Goal: Information Seeking & Learning: Learn about a topic

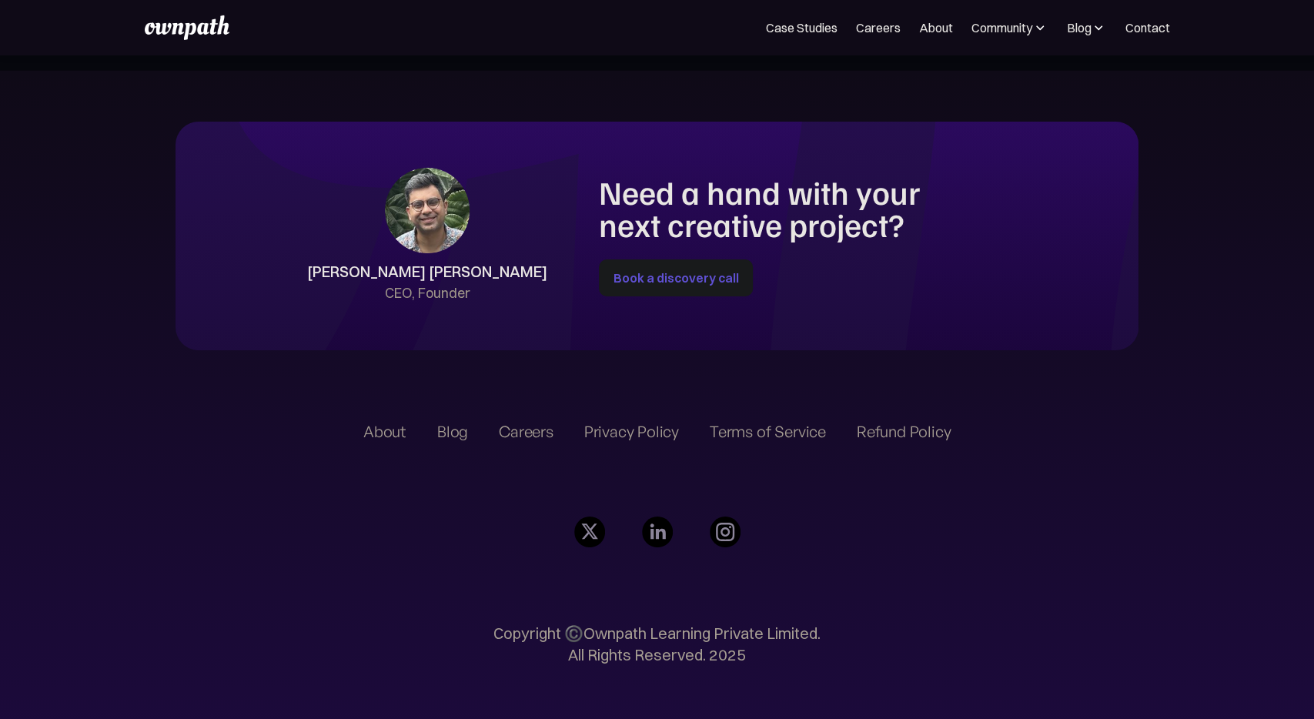
scroll to position [3586, 0]
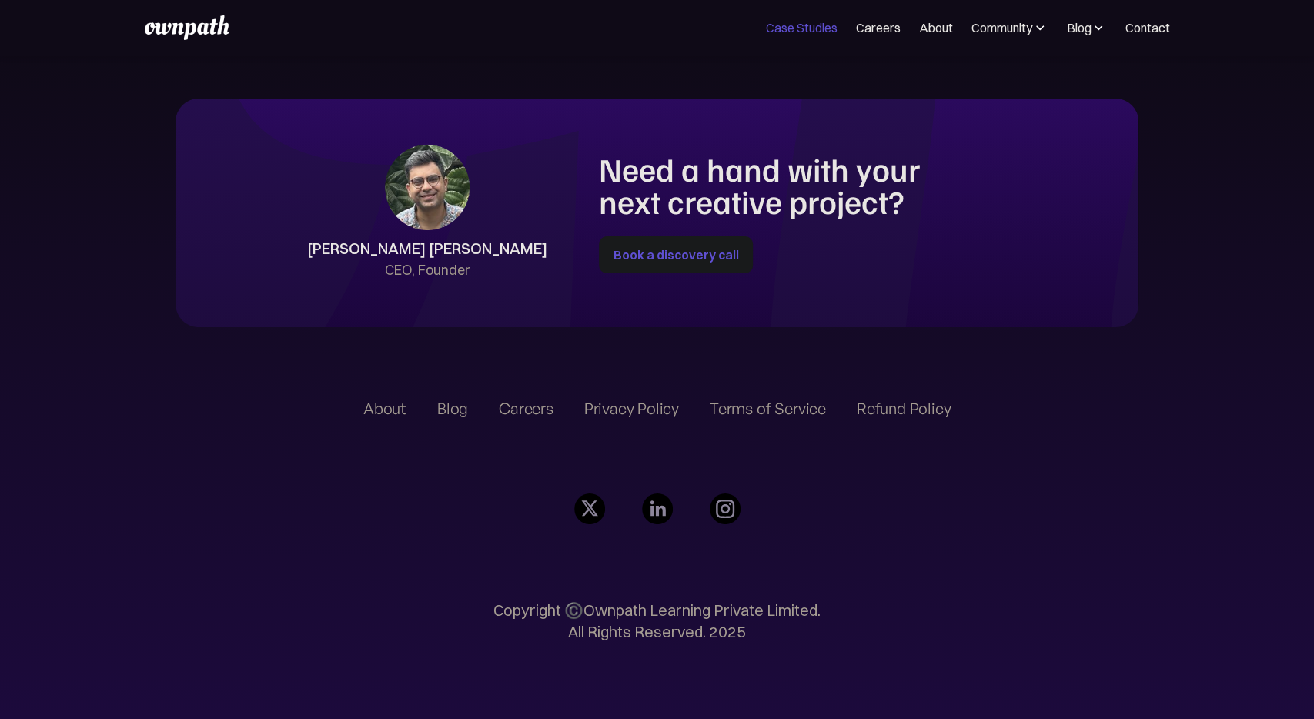
click at [811, 35] on link "Case Studies" at bounding box center [802, 27] width 72 height 18
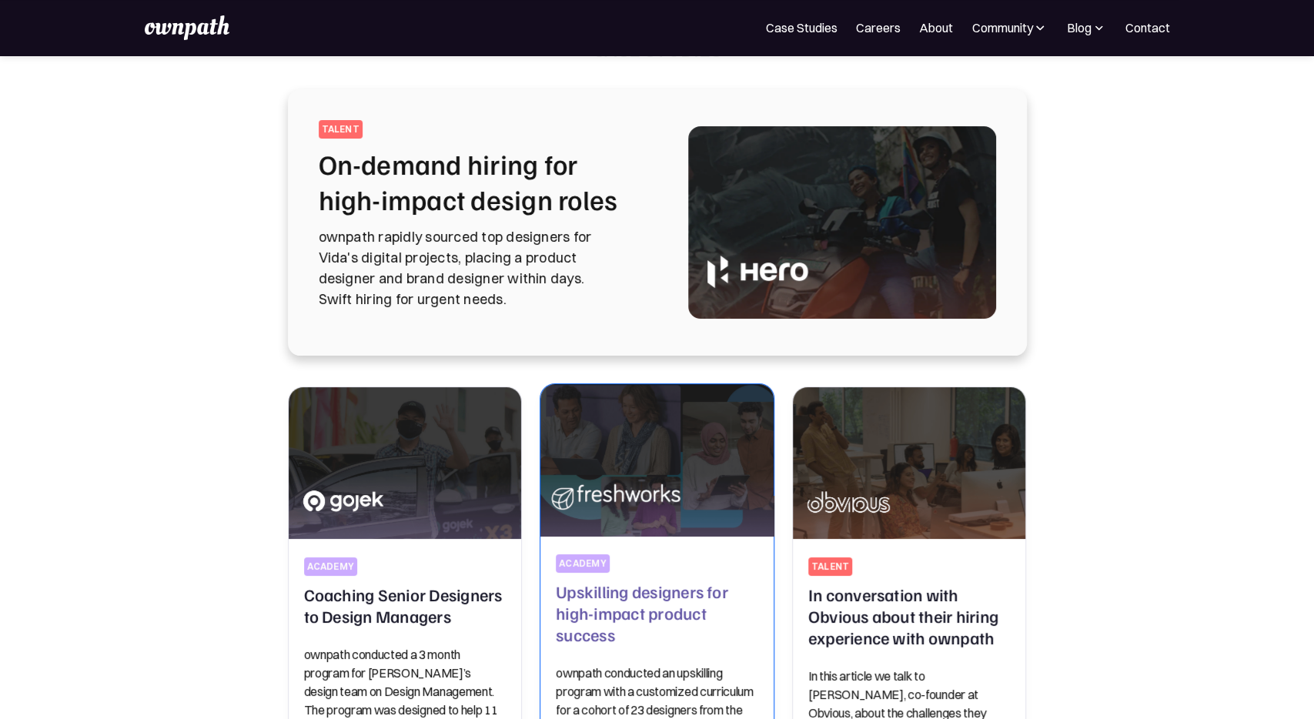
scroll to position [80, 0]
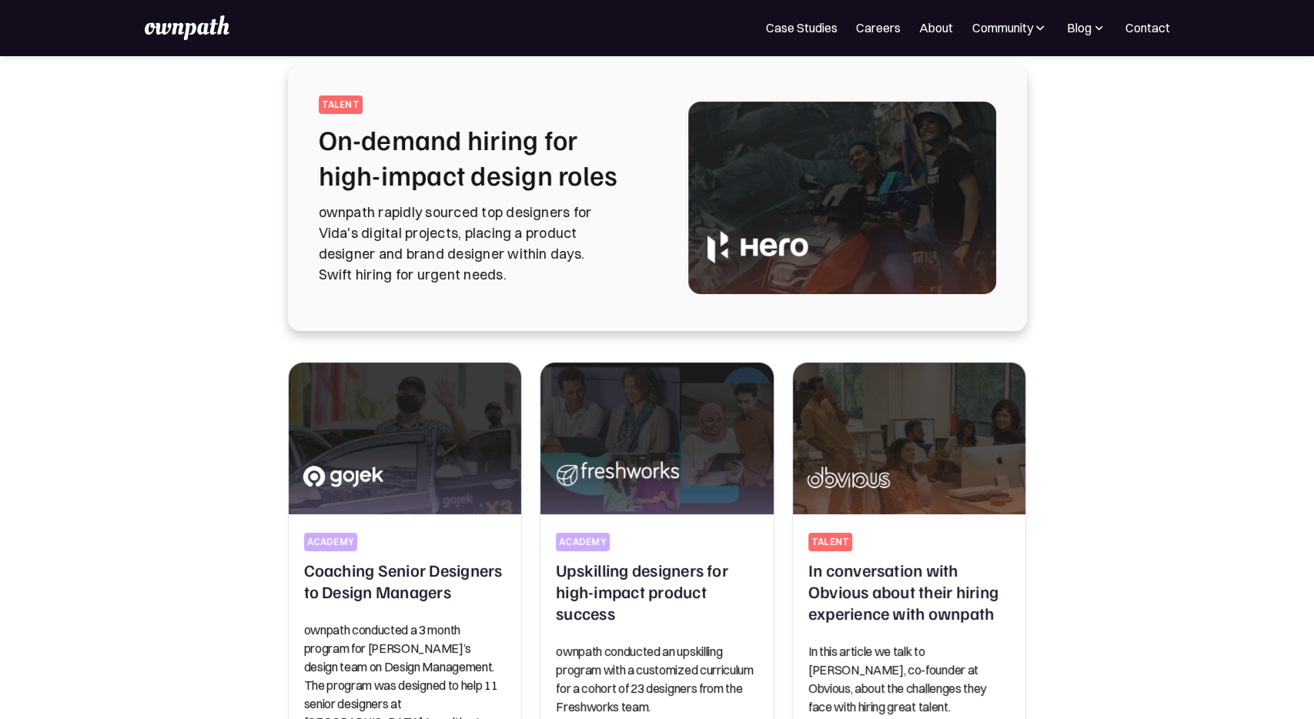
click at [525, 253] on p "ownpath rapidly sourced top designers for Vida's digital projects, placing a pr…" at bounding box center [485, 243] width 332 height 83
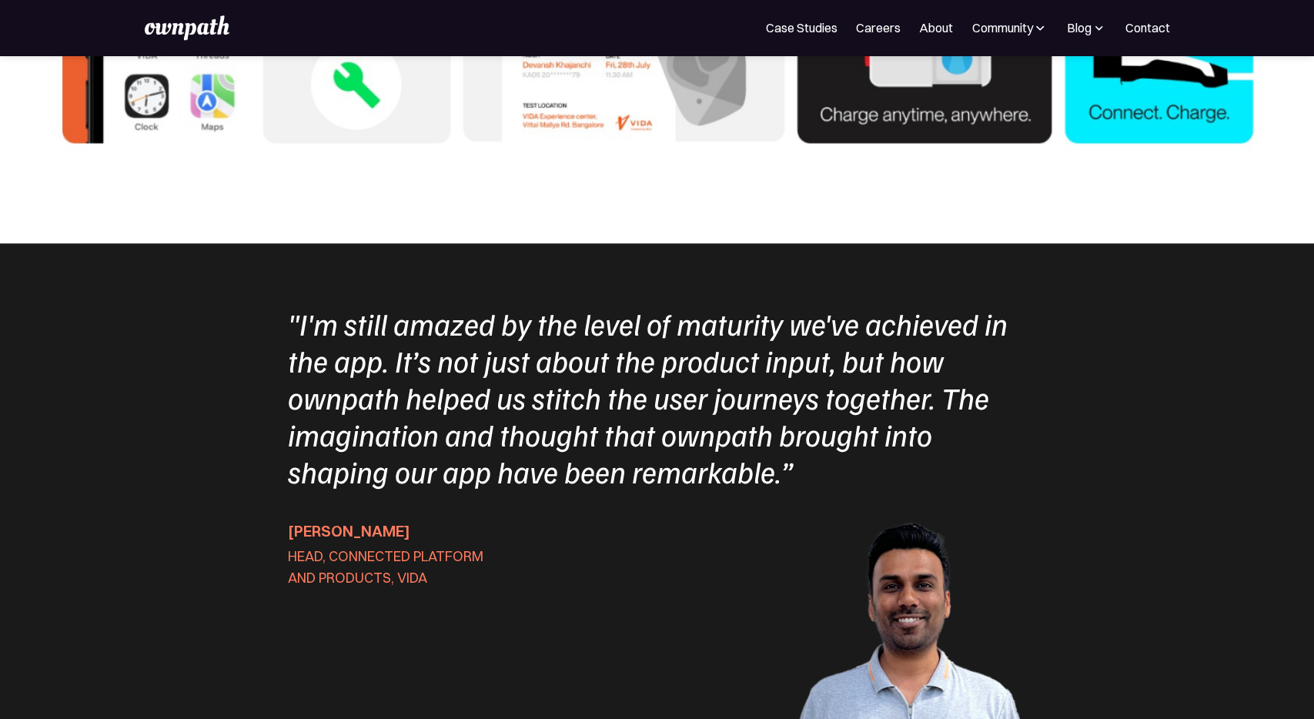
scroll to position [5362, 0]
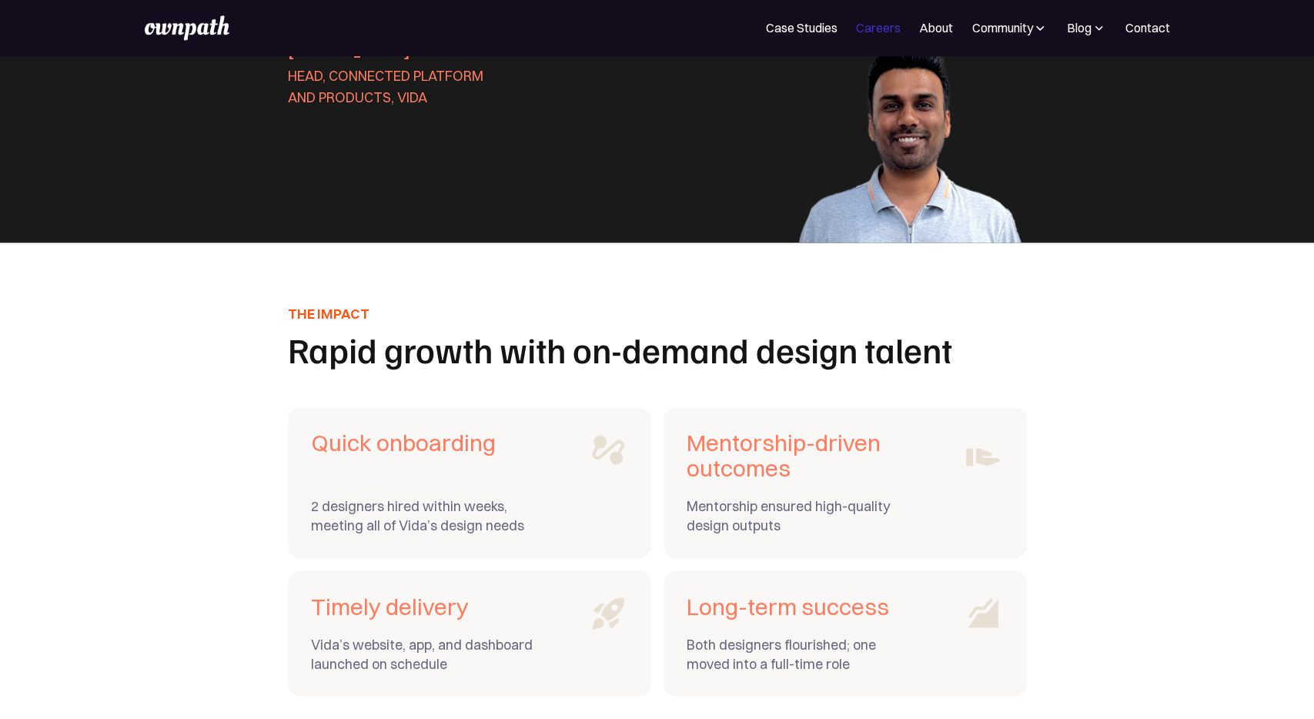
click at [867, 27] on link "Careers" at bounding box center [878, 27] width 45 height 18
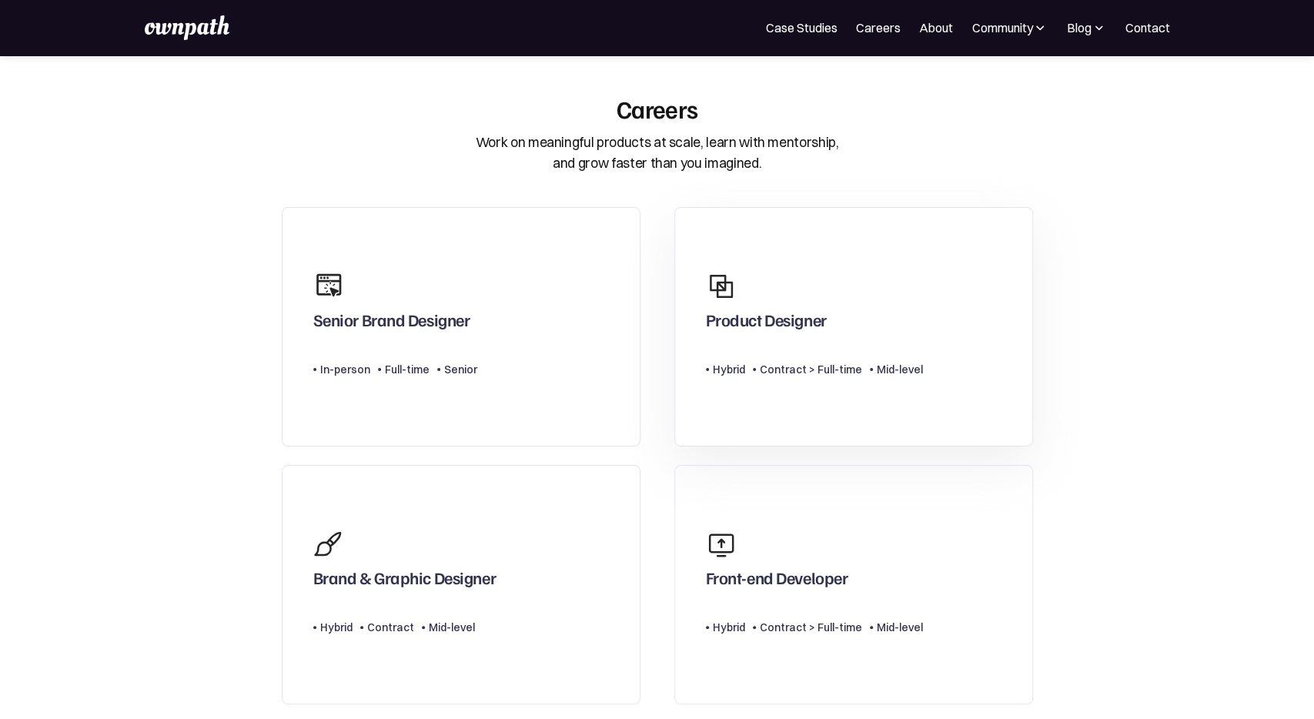
click at [810, 389] on div "Product Designer Type Level Hybrid Contract > Full-time Mid-level" at bounding box center [814, 326] width 217 height 127
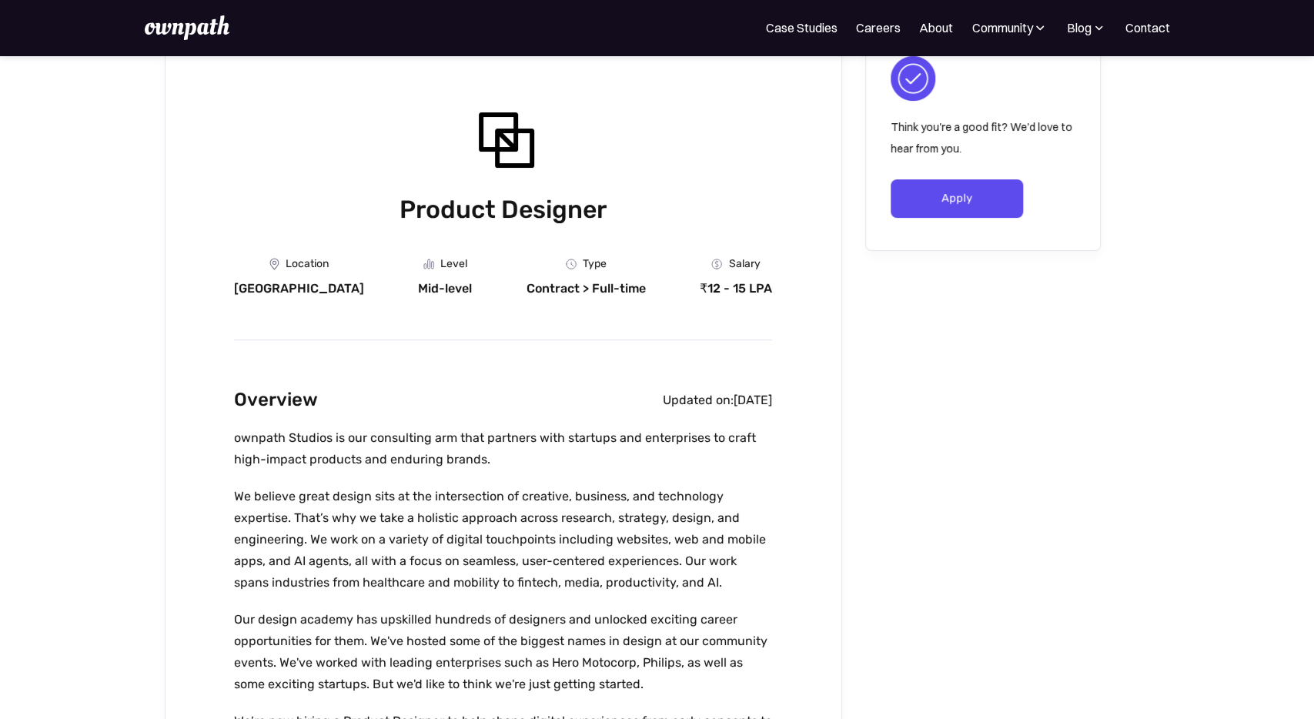
scroll to position [80, 0]
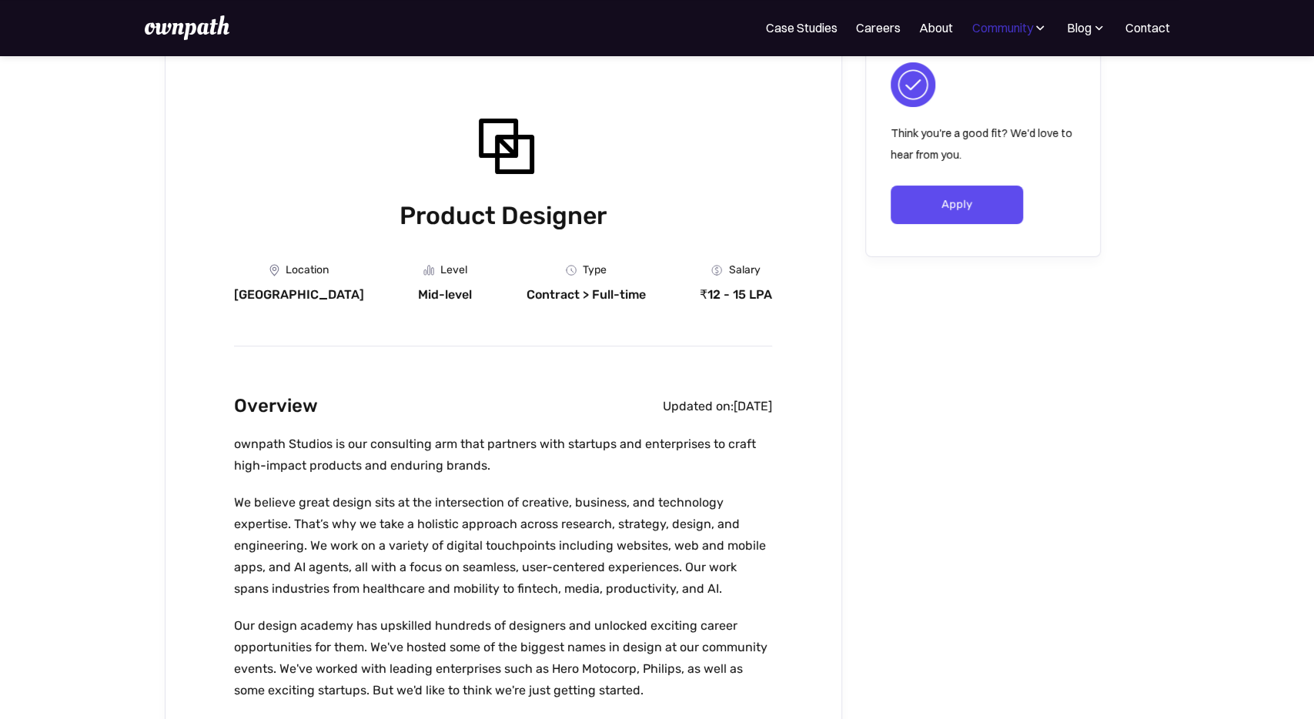
click at [1030, 24] on div "Community" at bounding box center [1001, 27] width 61 height 18
click at [1095, 35] on img at bounding box center [1098, 27] width 15 height 15
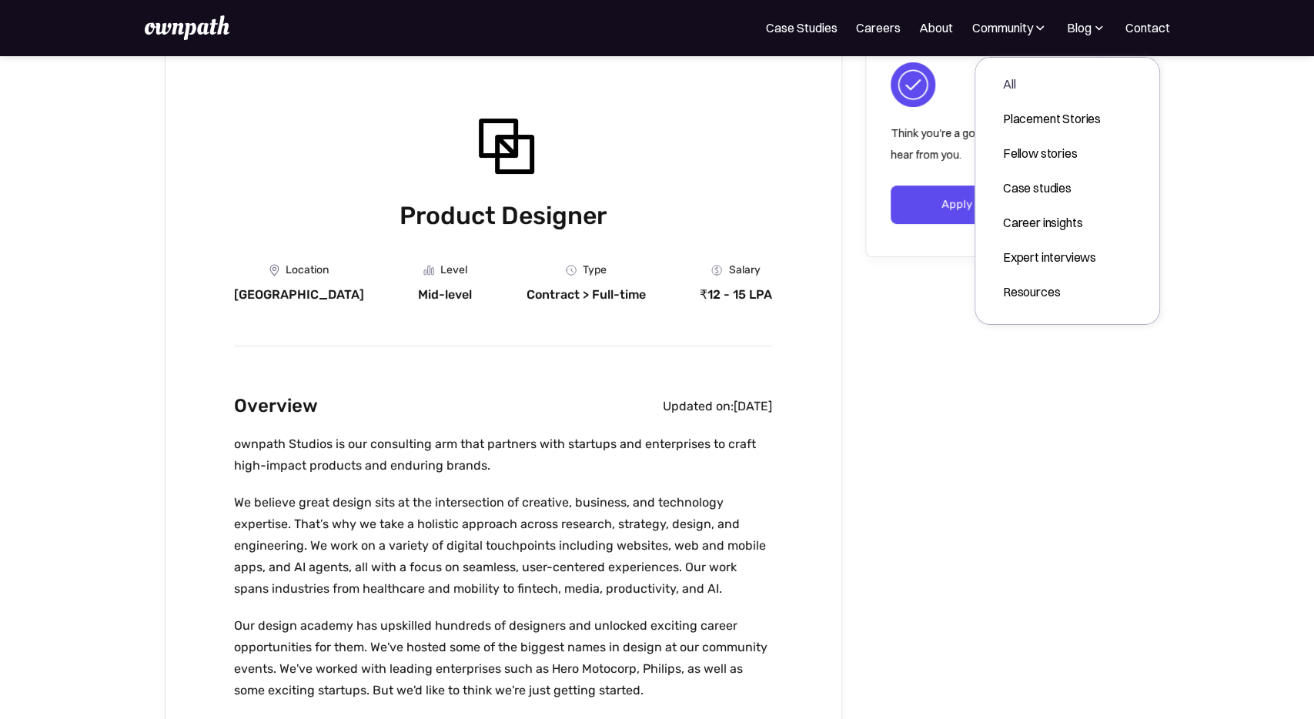
click at [1049, 87] on div "All" at bounding box center [1052, 84] width 98 height 18
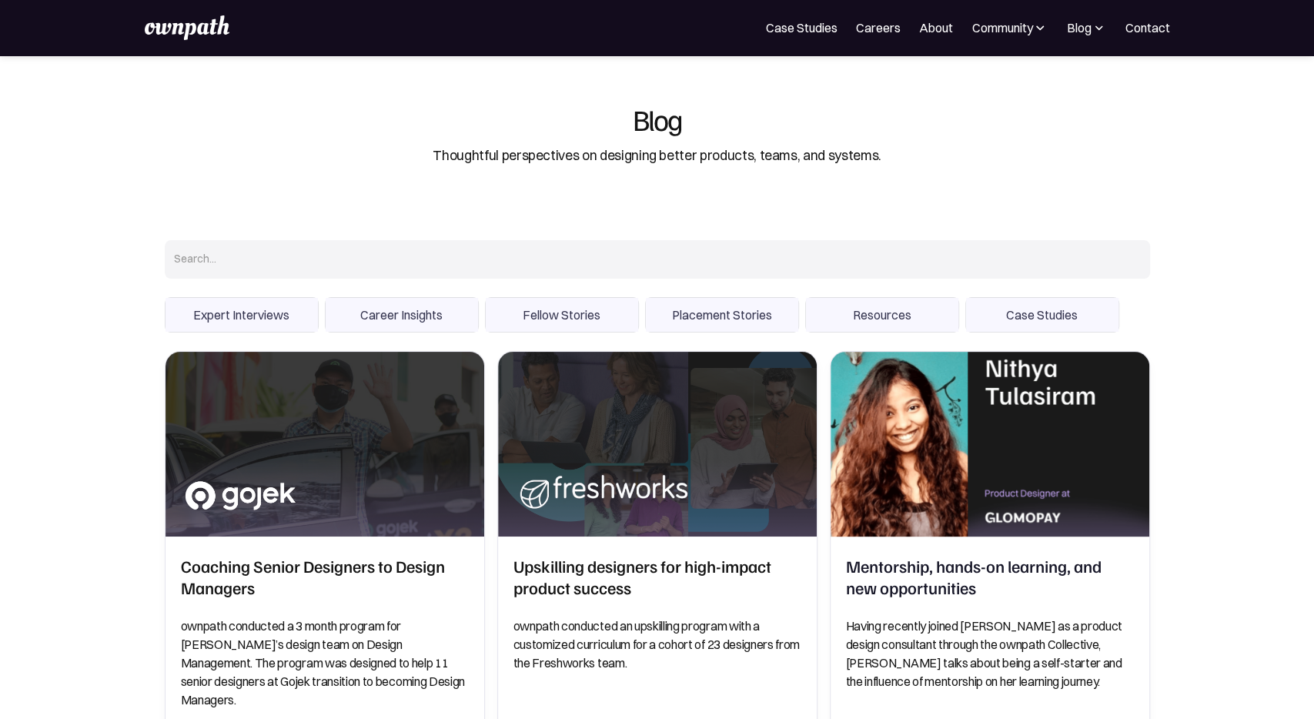
click at [191, 18] on img at bounding box center [187, 27] width 85 height 25
